Goal: Information Seeking & Learning: Learn about a topic

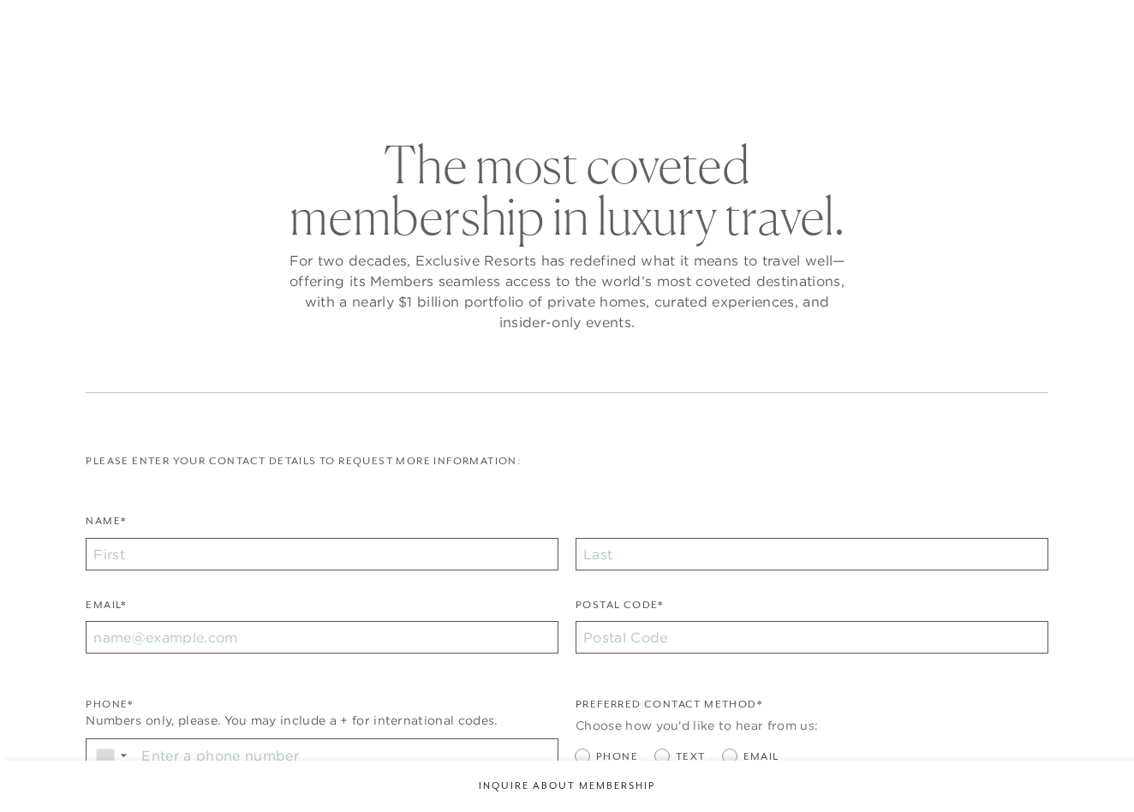
checkbox input "false"
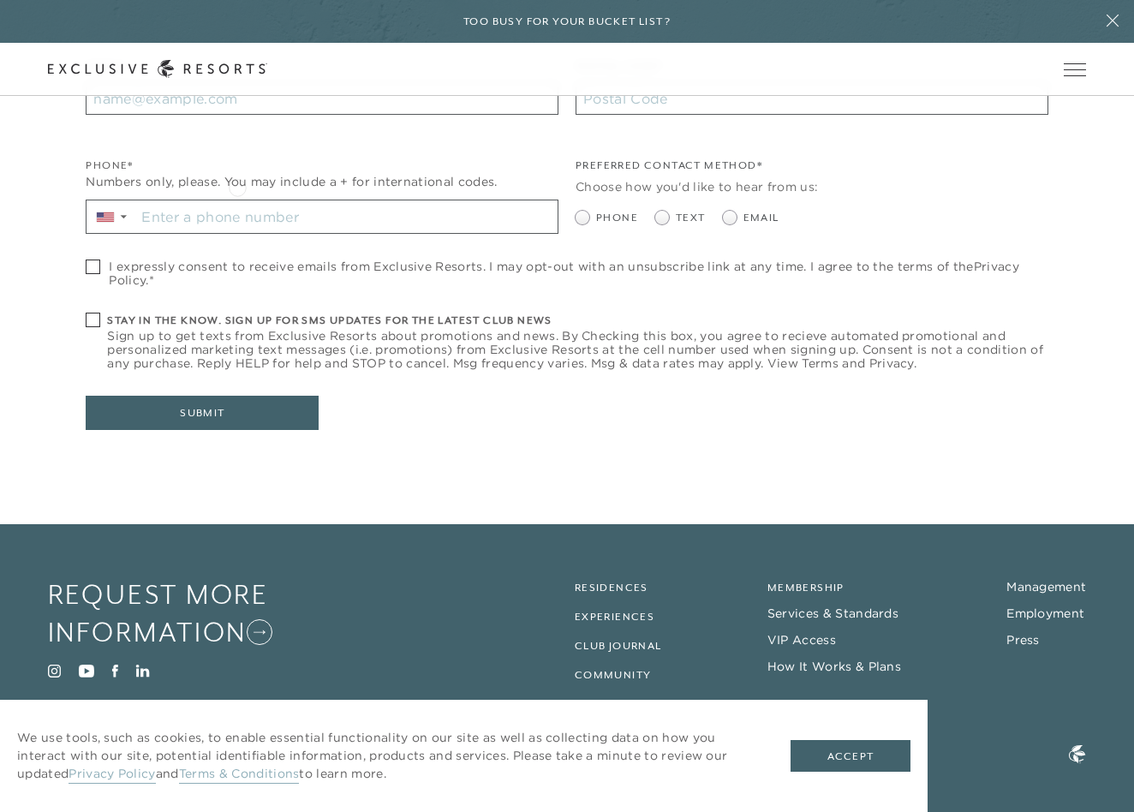
scroll to position [581, 0]
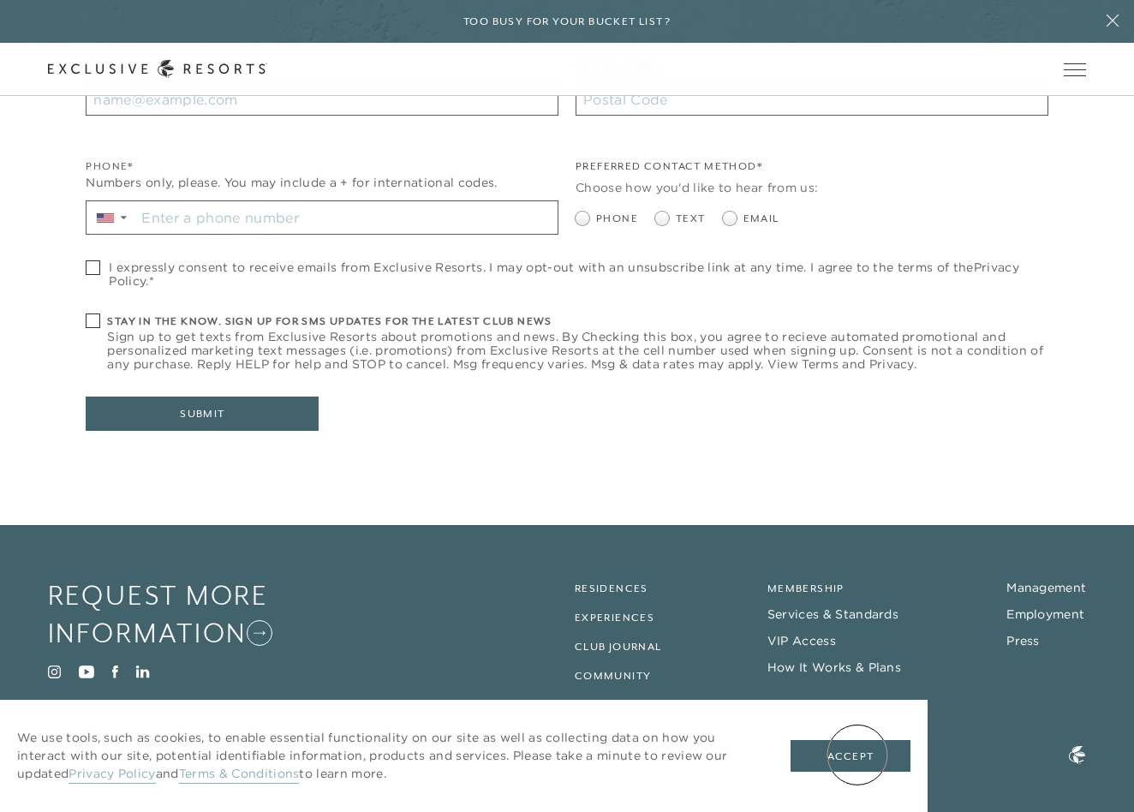
click at [857, 755] on button "Accept" at bounding box center [851, 756] width 120 height 33
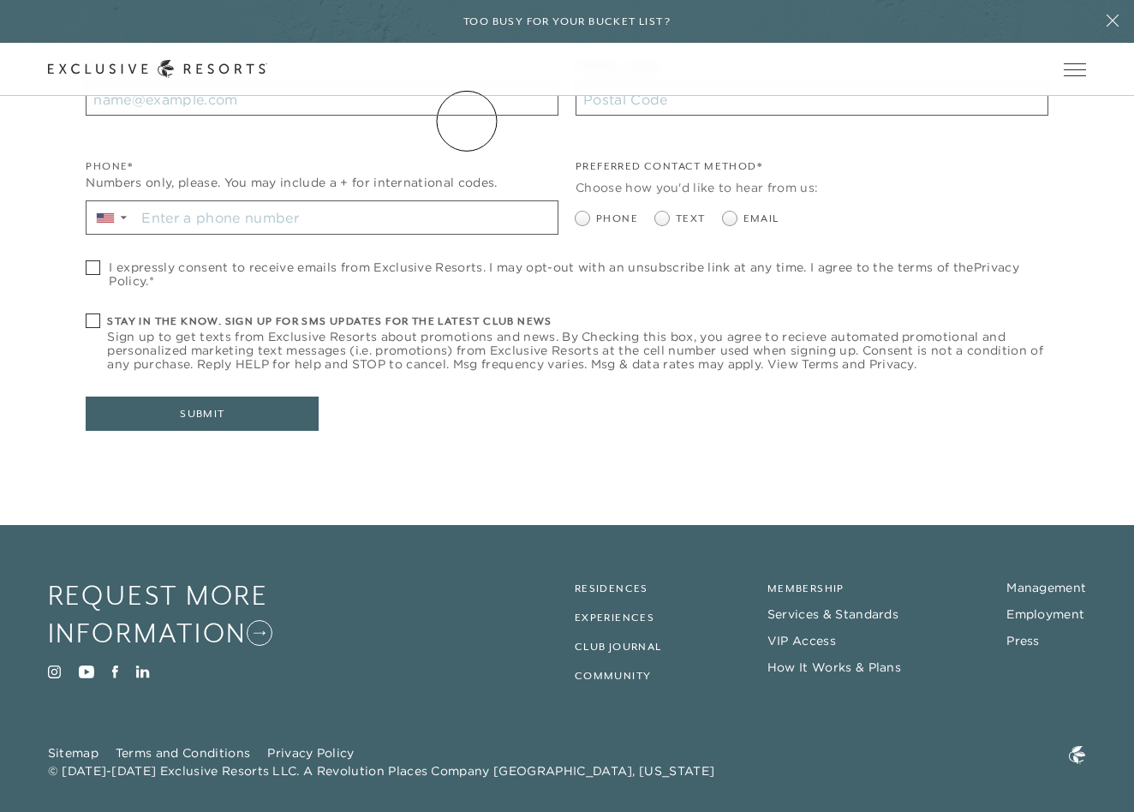
click at [0, 0] on link "The Collection" at bounding box center [0, 0] width 0 height 0
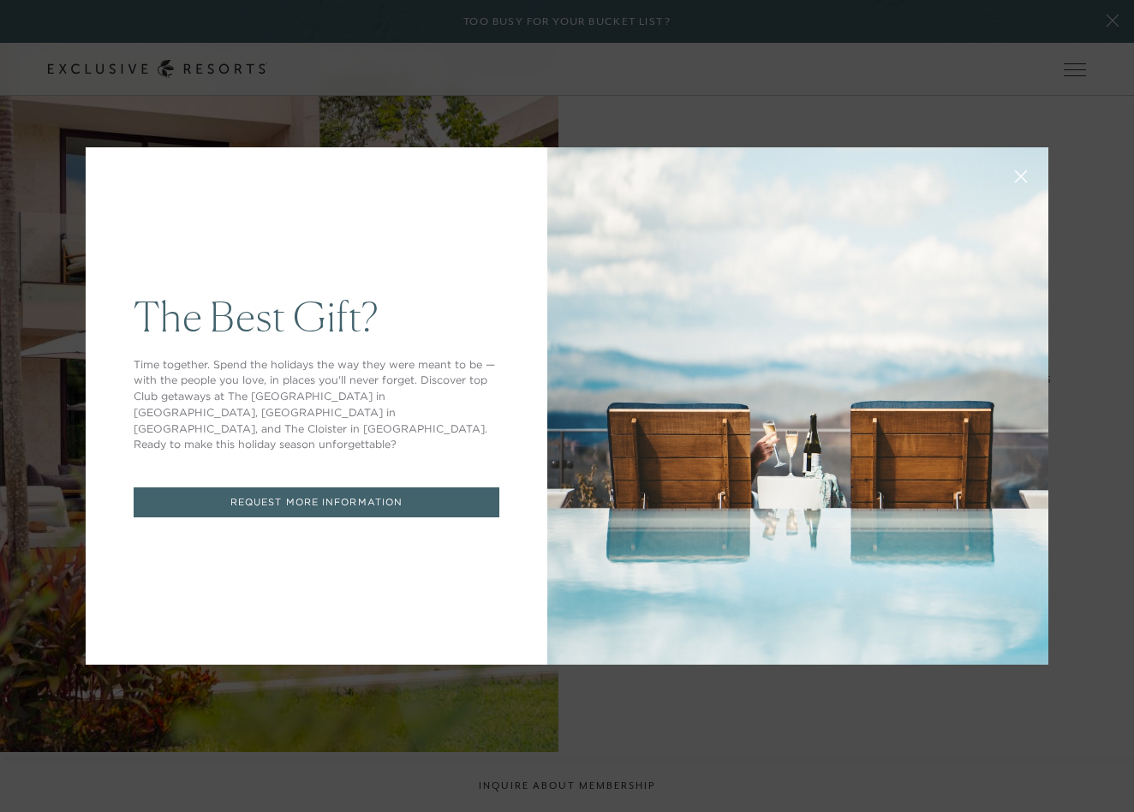
click at [1102, 439] on div "The Best Gift? Time together. Spend the holidays the way they were meant to be …" at bounding box center [567, 406] width 1134 height 812
click at [1102, 441] on div "The Best Gift? Time together. Spend the holidays the way they were meant to be …" at bounding box center [567, 406] width 1134 height 812
click at [1097, 437] on div "The Best Gift? Time together. Spend the holidays the way they were meant to be …" at bounding box center [567, 406] width 1134 height 812
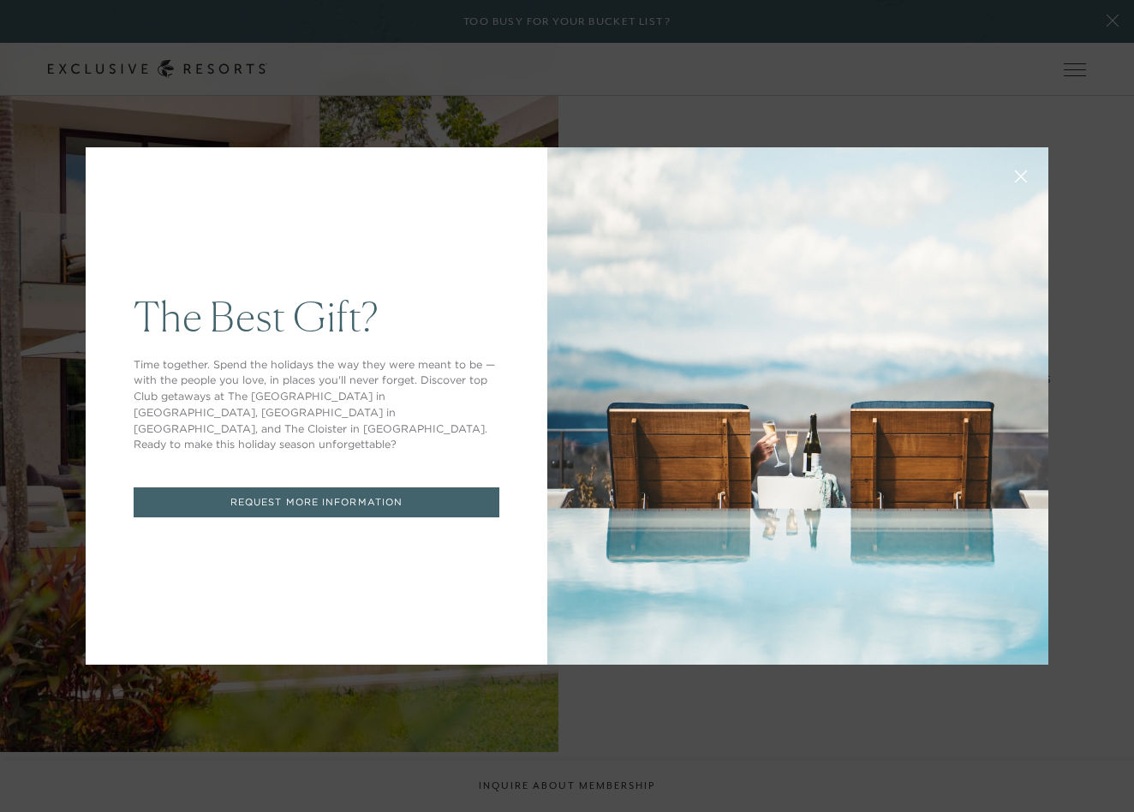
click at [1097, 437] on div "The Best Gift? Time together. Spend the holidays the way they were meant to be …" at bounding box center [567, 406] width 1134 height 812
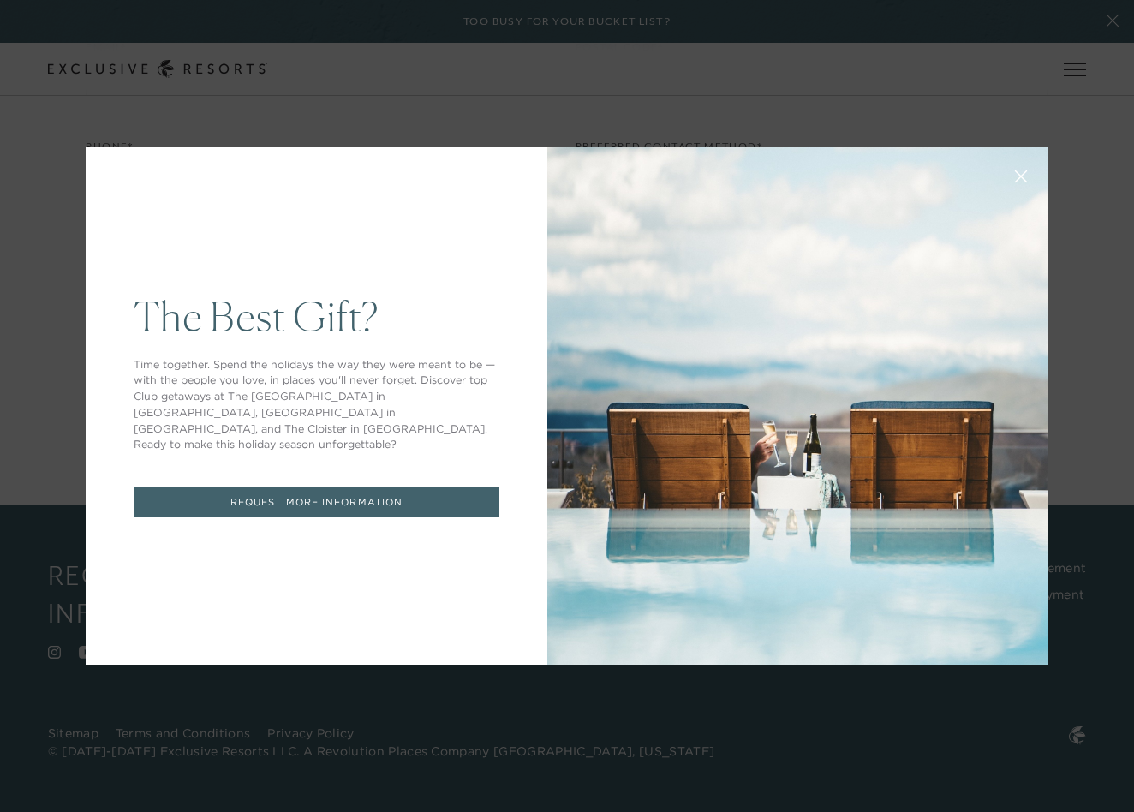
scroll to position [581, 0]
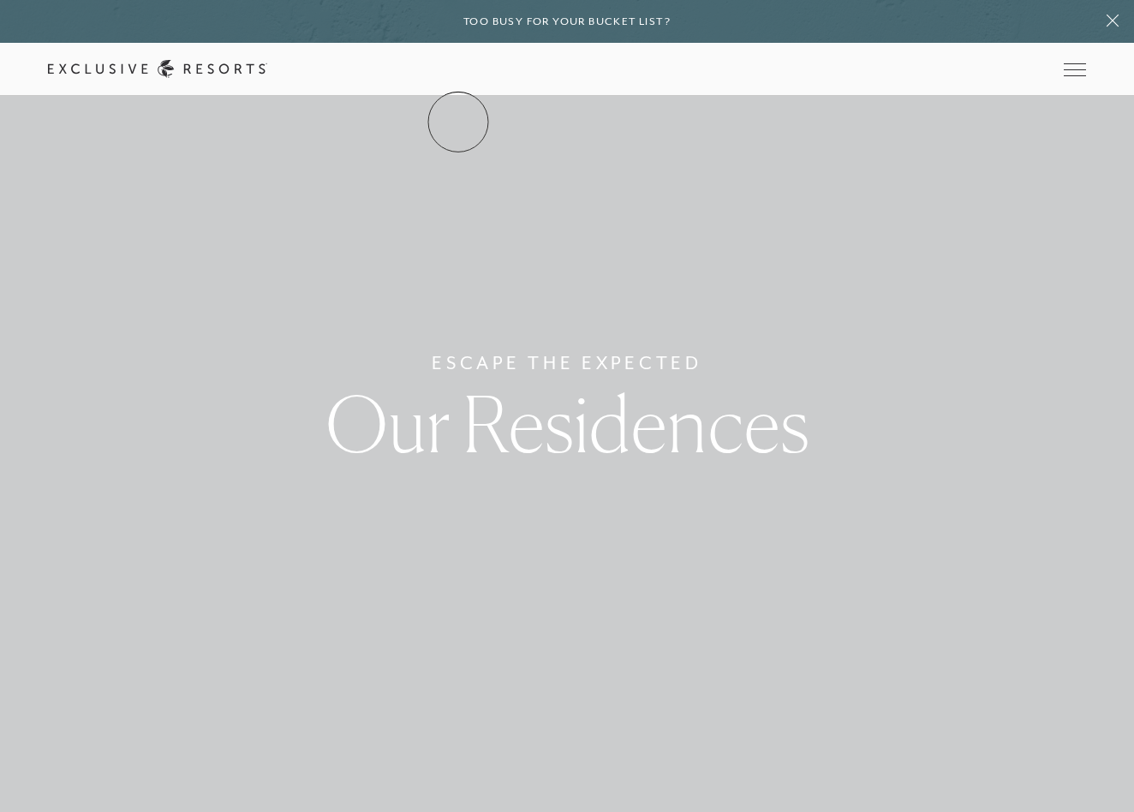
click at [0, 0] on link "The Collection" at bounding box center [0, 0] width 0 height 0
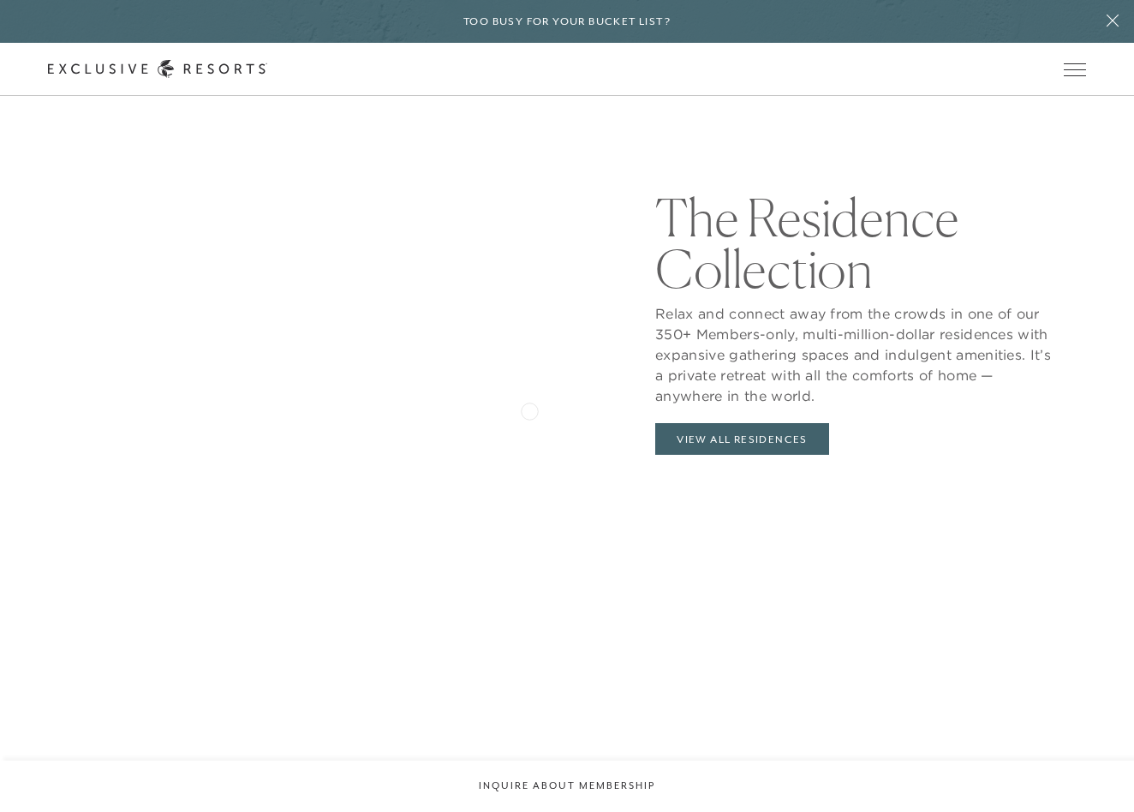
scroll to position [1976, 0]
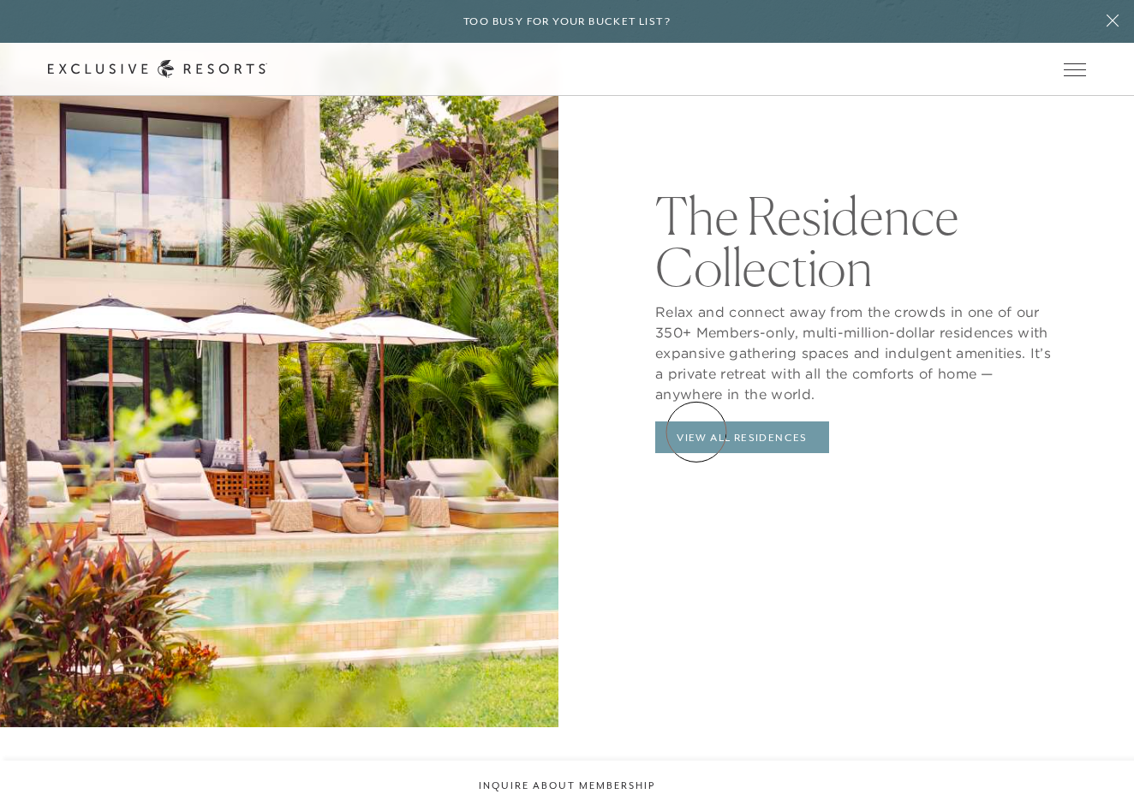
click at [696, 432] on link "View All Residences" at bounding box center [742, 437] width 174 height 33
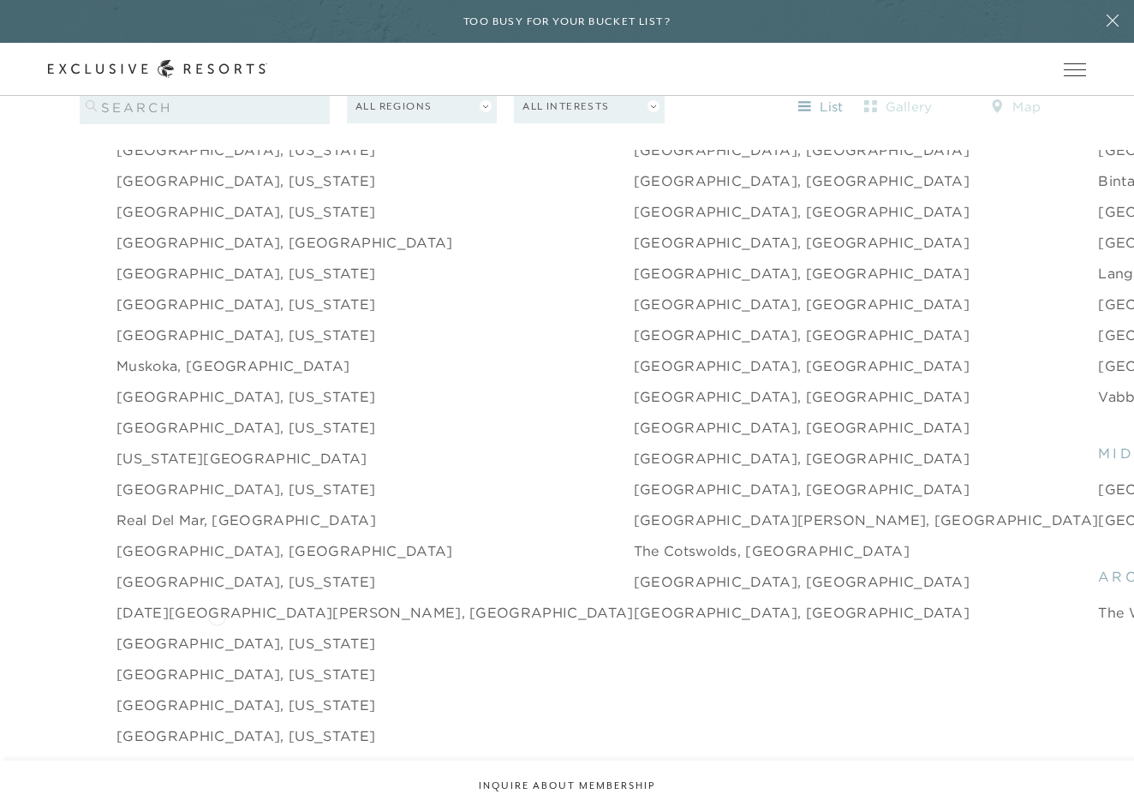
scroll to position [2442, 0]
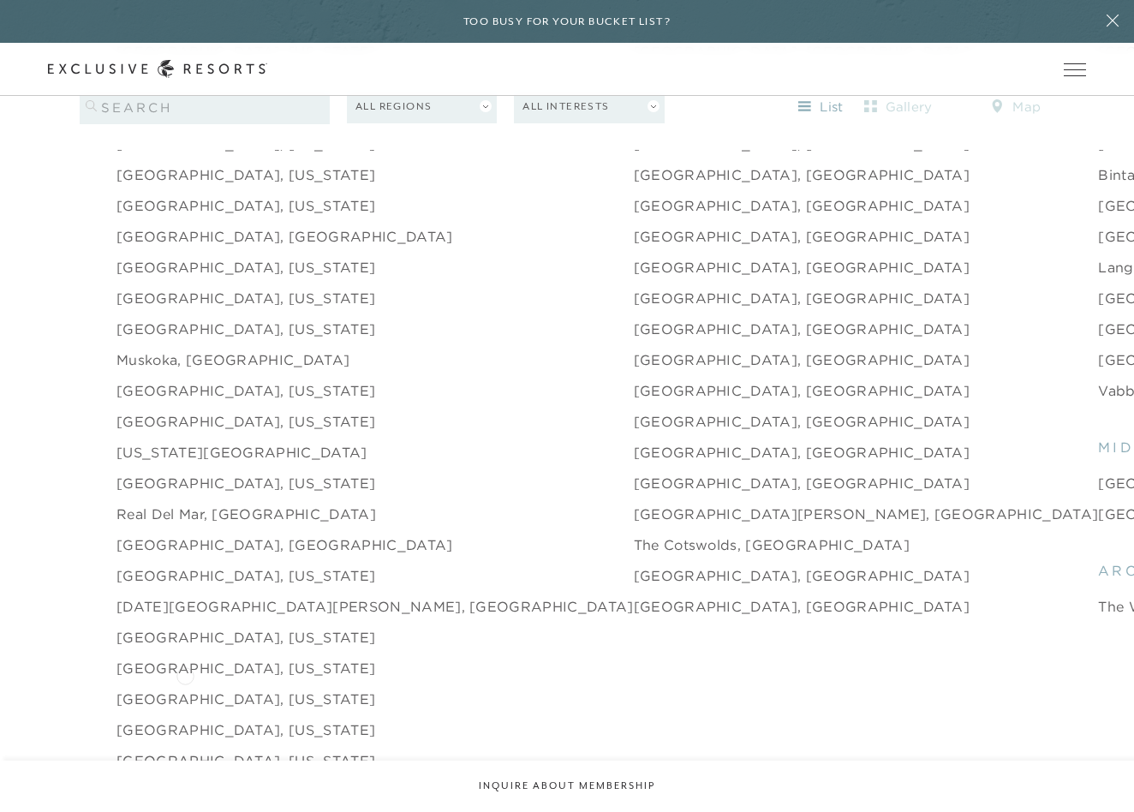
click at [185, 689] on link "[GEOGRAPHIC_DATA], [US_STATE]" at bounding box center [245, 699] width 259 height 21
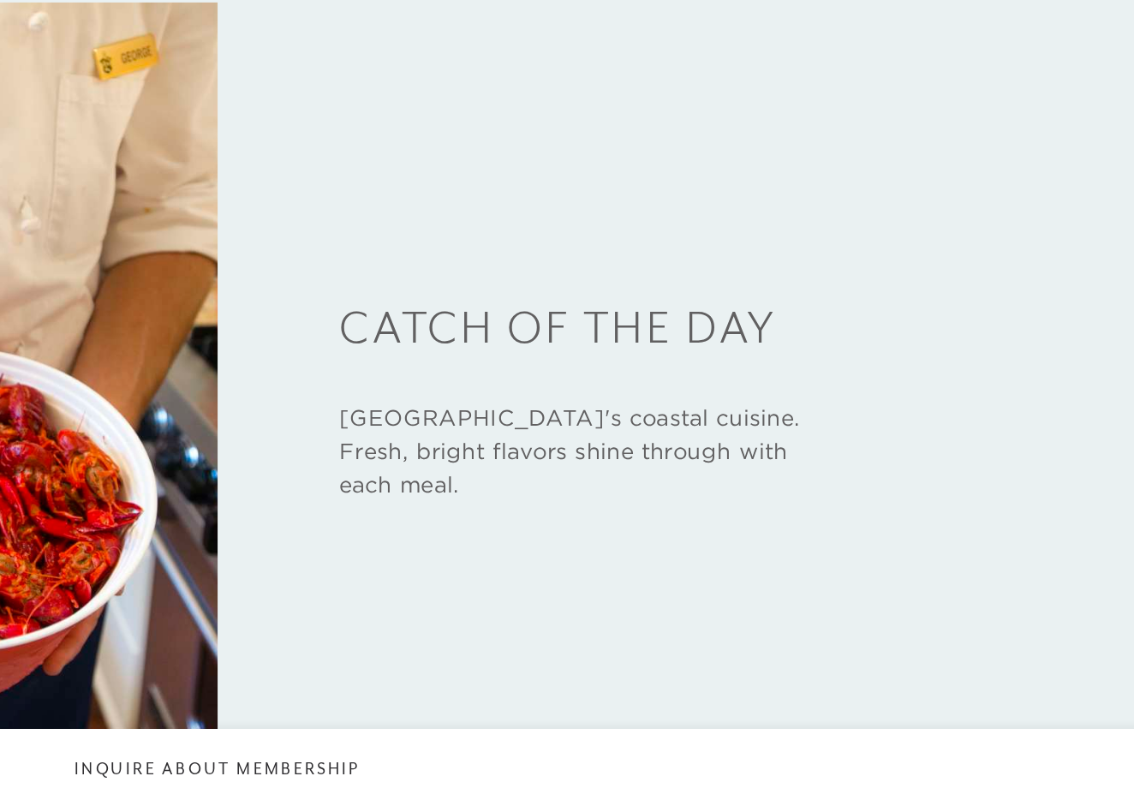
scroll to position [2606, 0]
click at [665, 158] on div "Eat Play Relax Explore Catch Of The Day Savor Sea Island's coastal cuisine. Fre…" at bounding box center [567, 523] width 1134 height 731
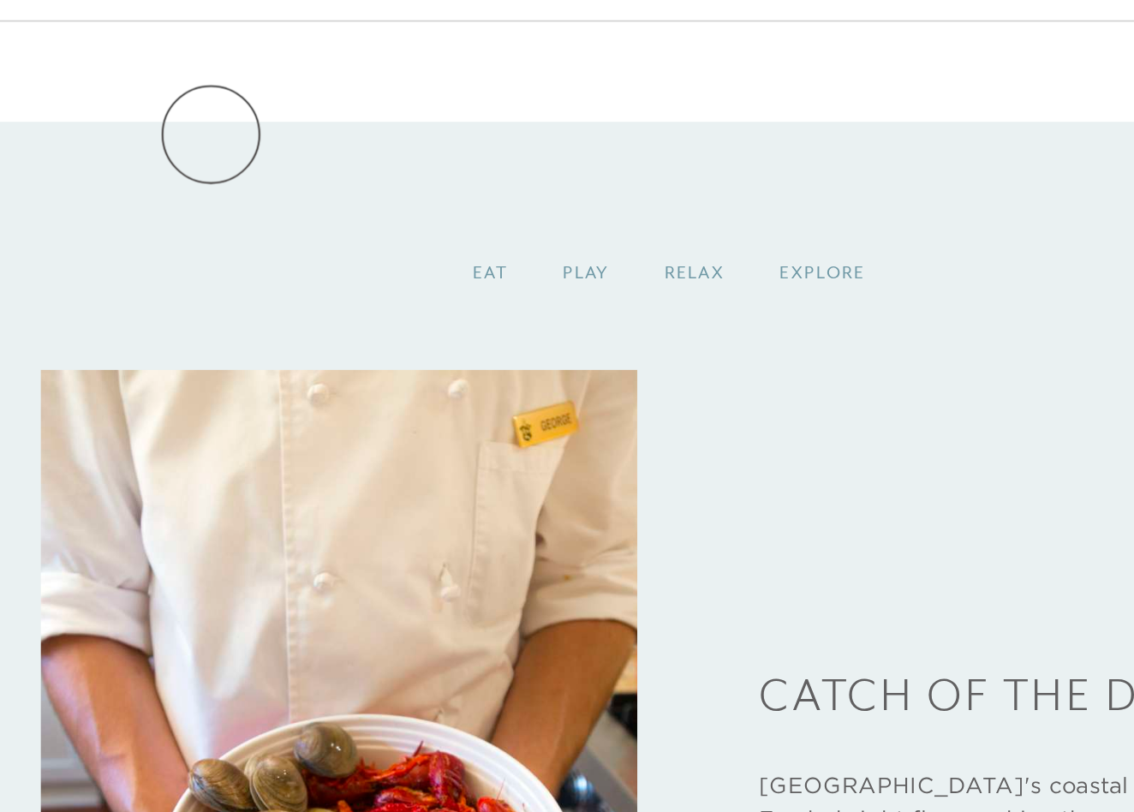
click at [448, 226] on div "Eat" at bounding box center [476, 251] width 56 height 51
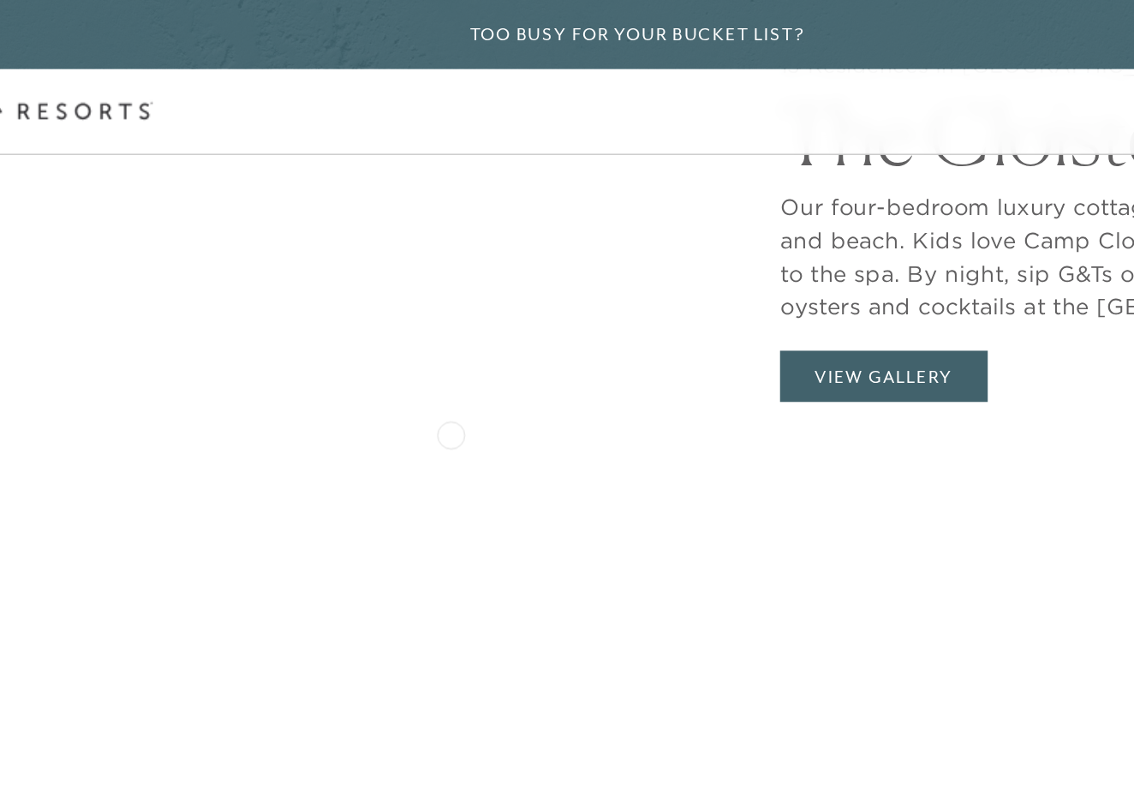
scroll to position [2092, 0]
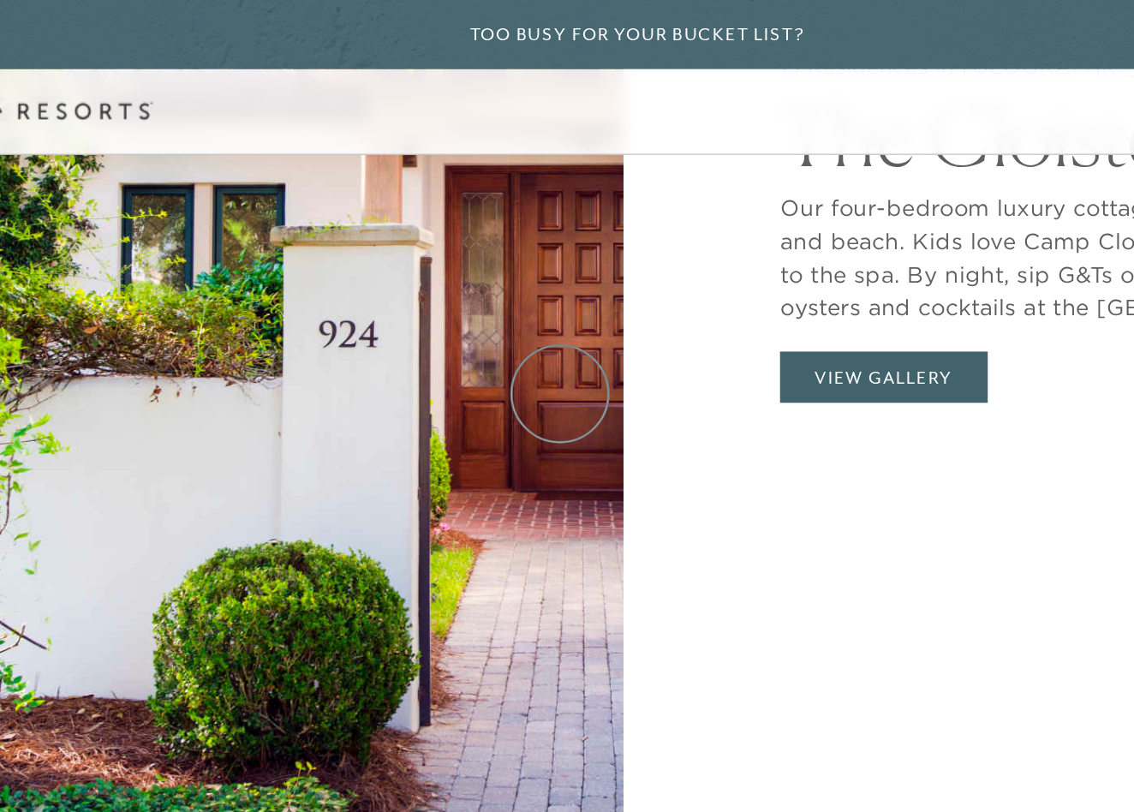
click at [655, 243] on button "View Gallery" at bounding box center [719, 234] width 128 height 33
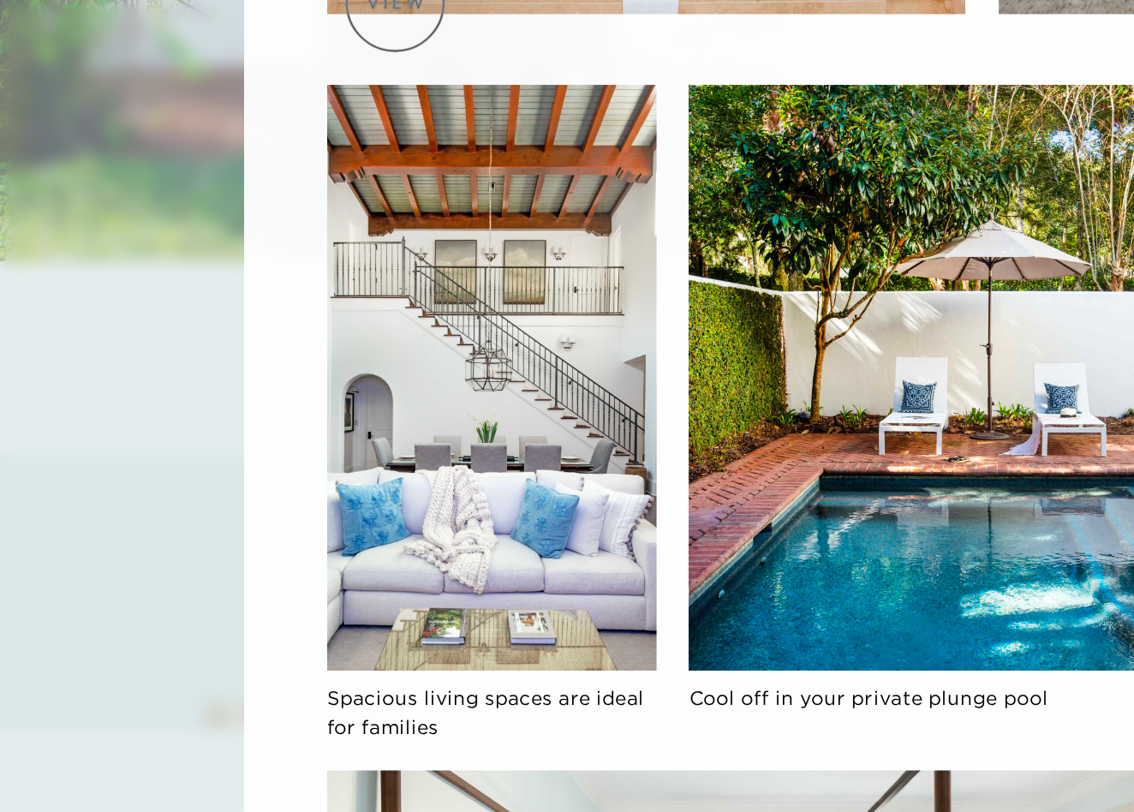
scroll to position [1950, 0]
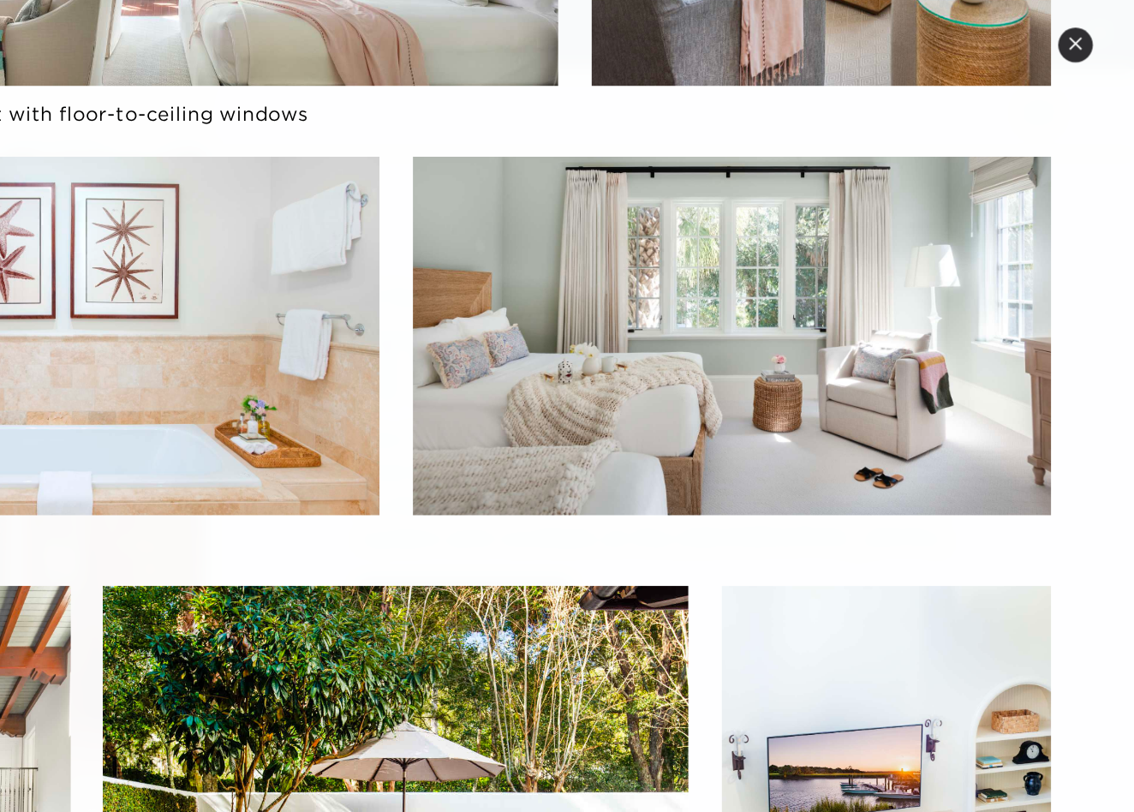
click at [314, 311] on div "Rooms are airy and bright with floor-to-ceiling windows Spacious living spaces …" at bounding box center [677, 778] width 810 height 2018
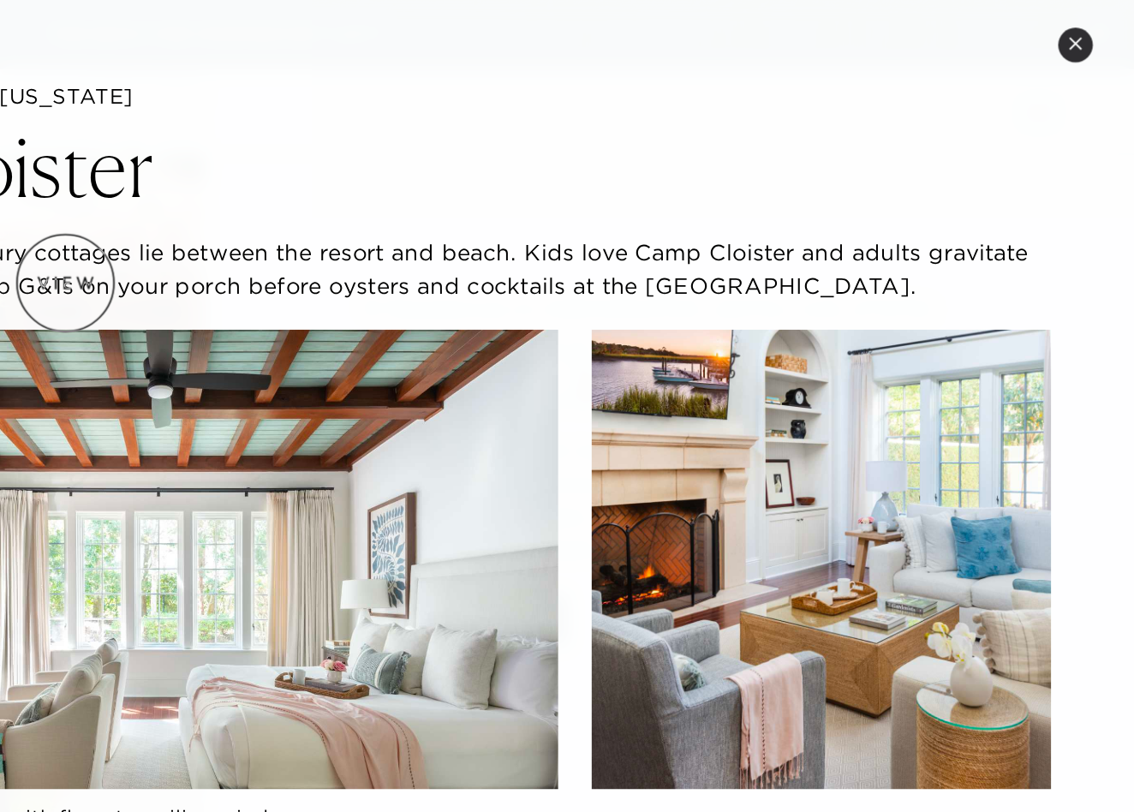
scroll to position [0, 0]
click at [1094, 27] on icon at bounding box center [1097, 26] width 7 height 7
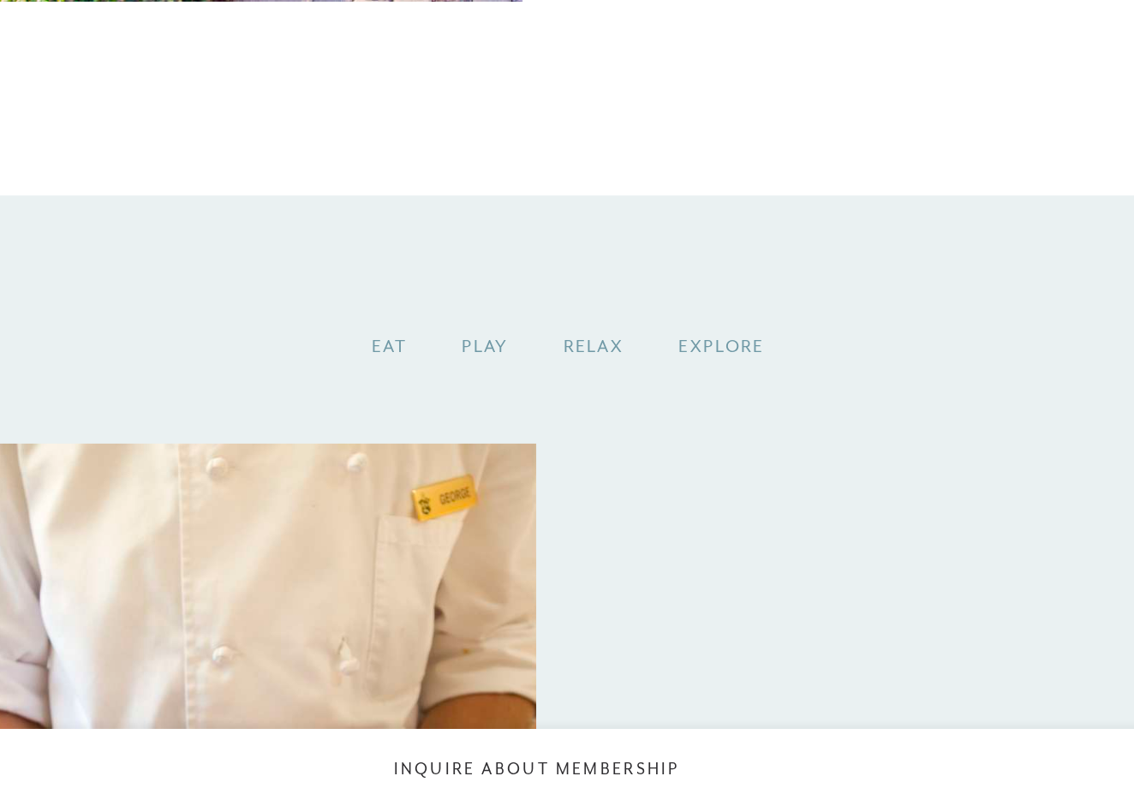
scroll to position [2333, 0]
click at [448, 499] on div "Eat" at bounding box center [476, 524] width 56 height 51
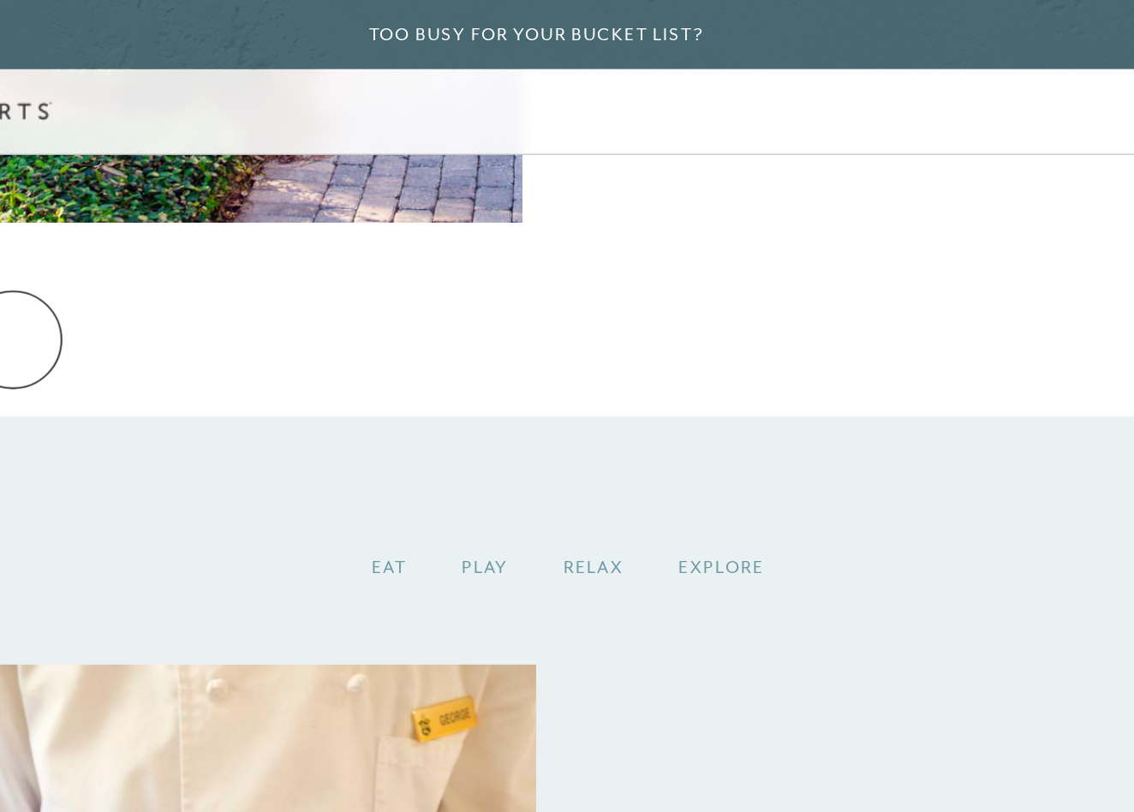
scroll to position [2459, 0]
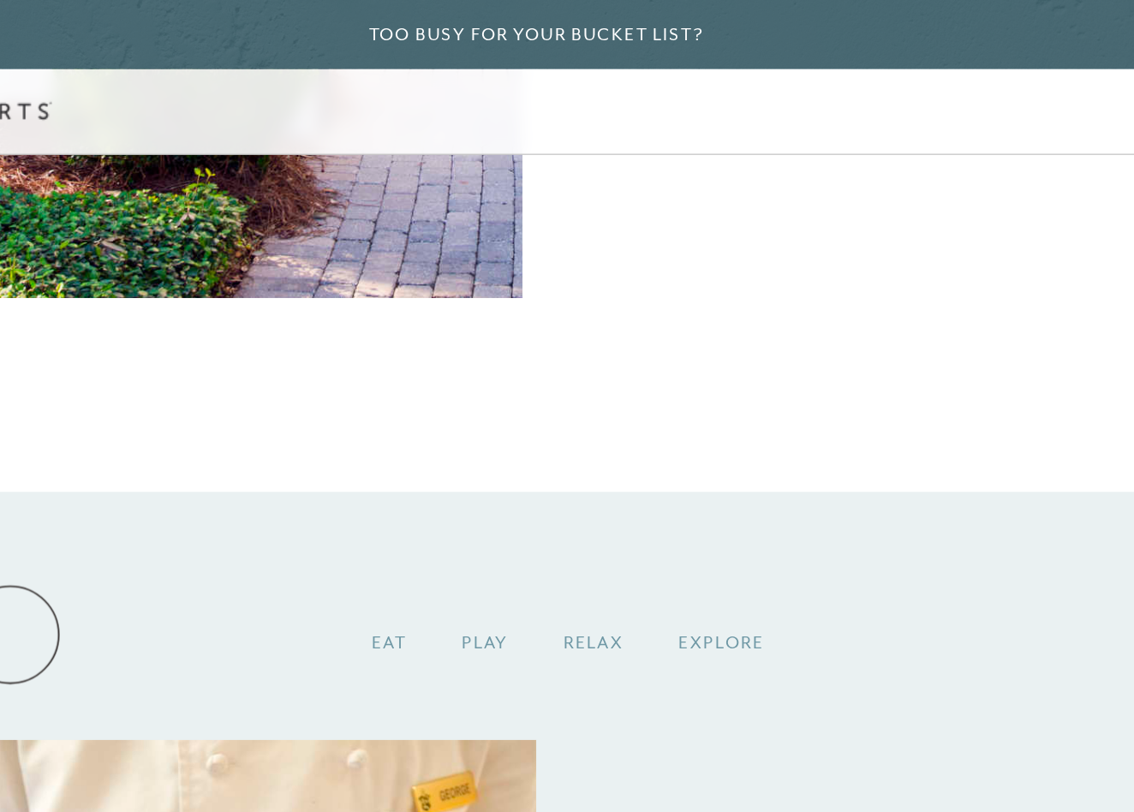
click at [448, 392] on div "Eat" at bounding box center [476, 398] width 56 height 51
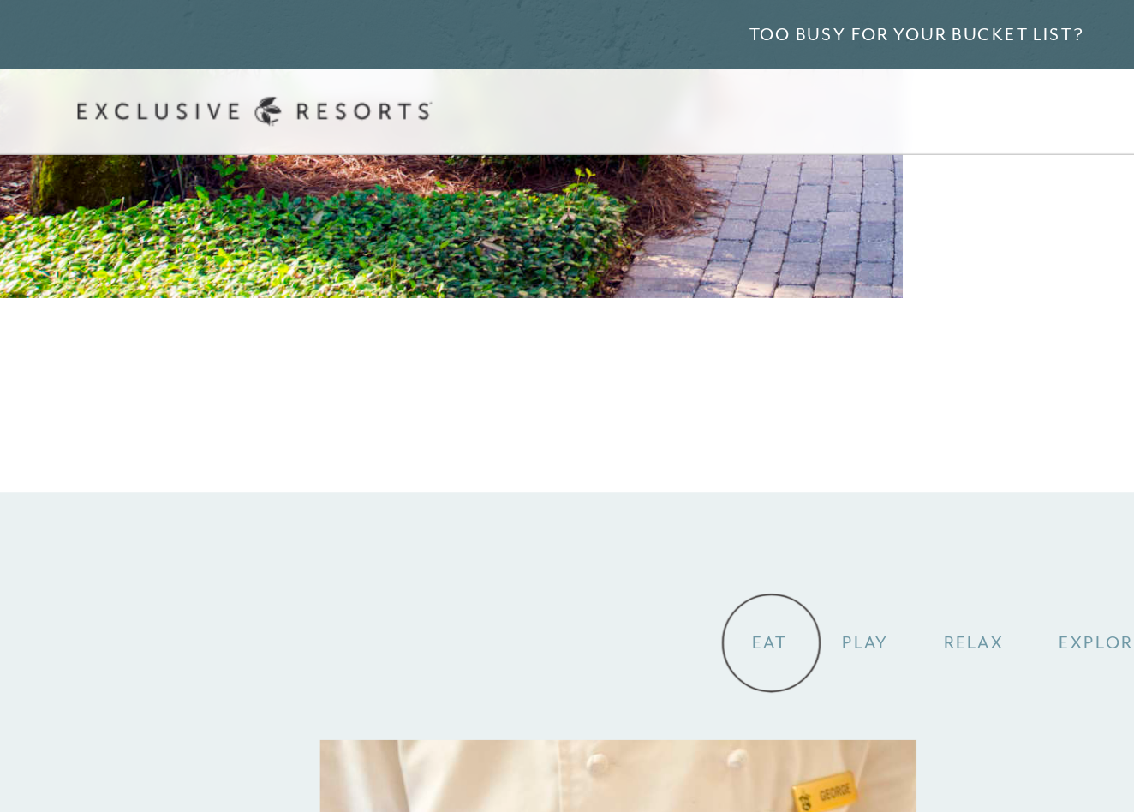
click at [477, 397] on div "Eat" at bounding box center [476, 398] width 56 height 51
